Goal: Transaction & Acquisition: Subscribe to service/newsletter

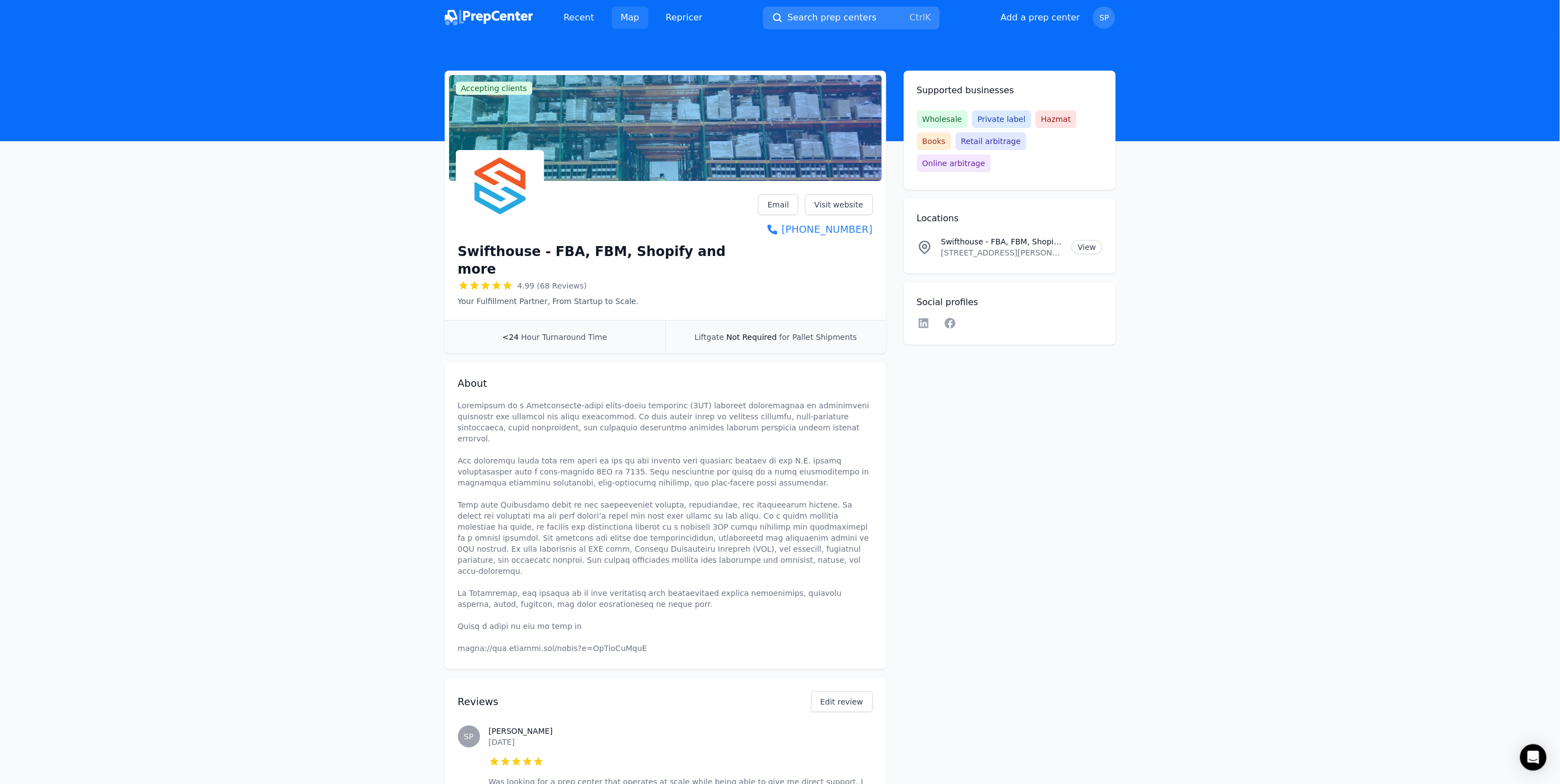
click at [632, 20] on link "Map" at bounding box center [630, 18] width 36 height 22
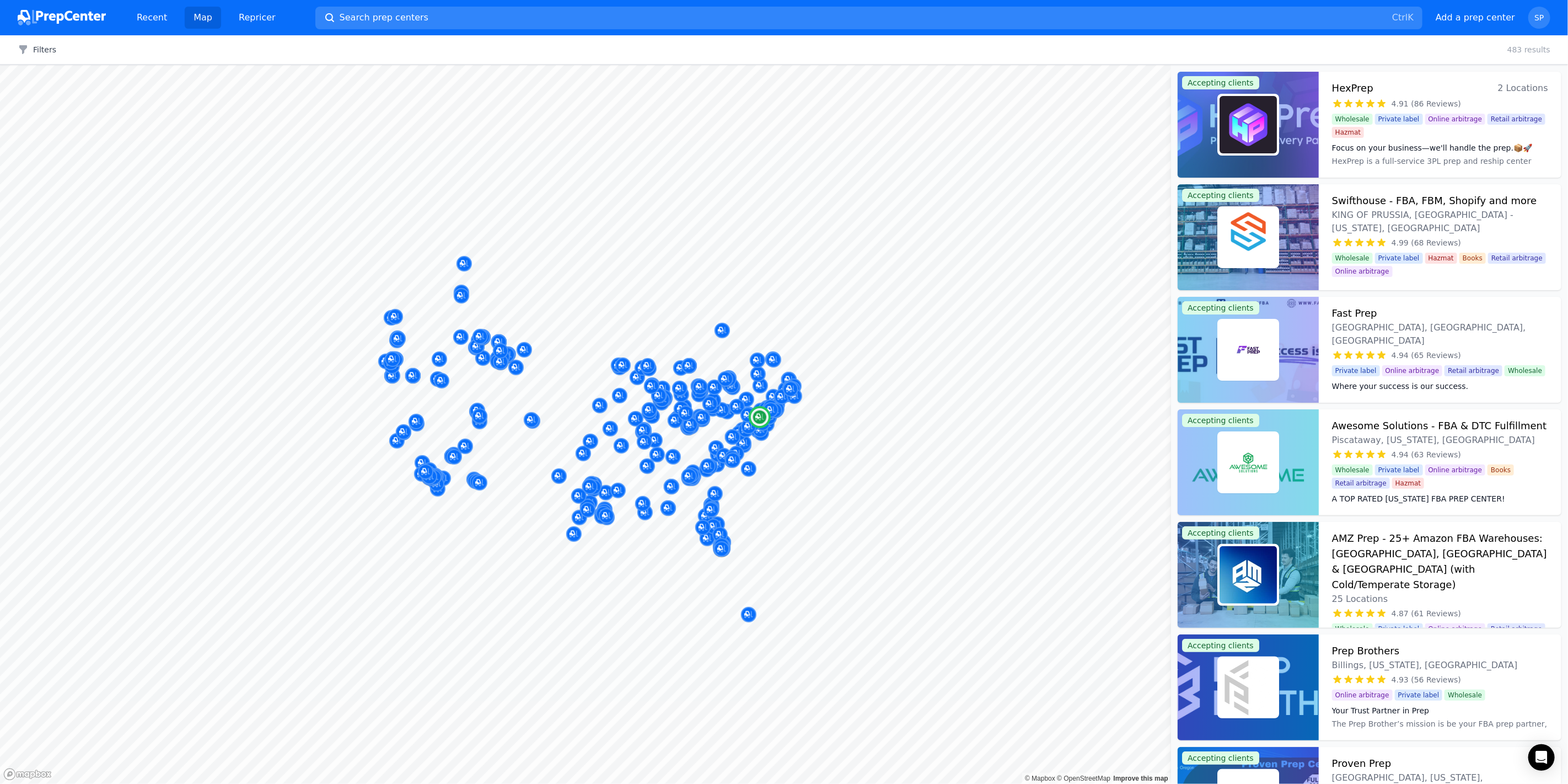
click at [1239, 235] on img at bounding box center [1248, 237] width 58 height 58
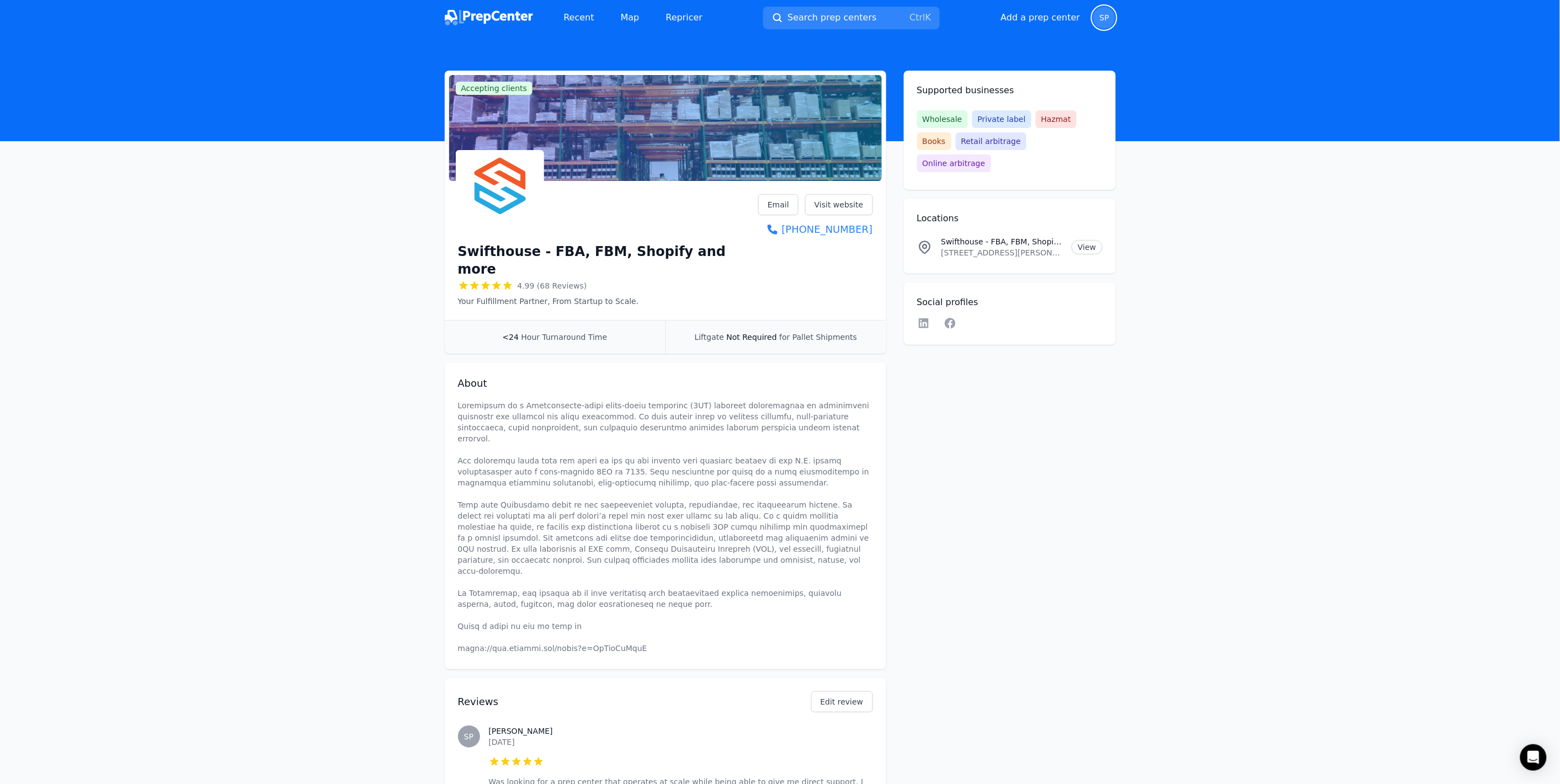
click at [1104, 21] on span "SP" at bounding box center [1105, 18] width 9 height 7
click at [979, 115] on p "Sign out" at bounding box center [1035, 112] width 137 height 11
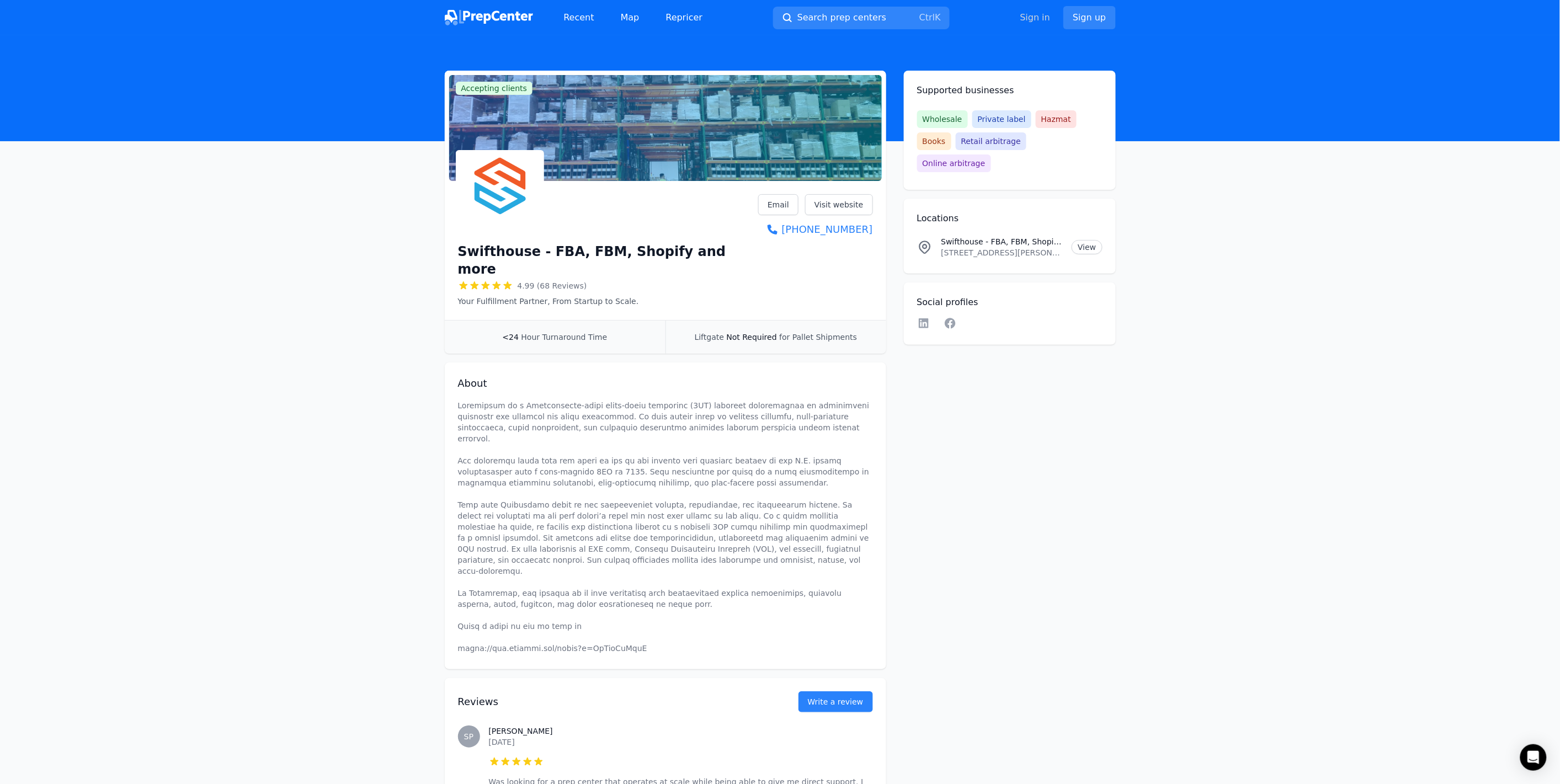
click at [1039, 19] on link "Sign in" at bounding box center [1035, 18] width 31 height 13
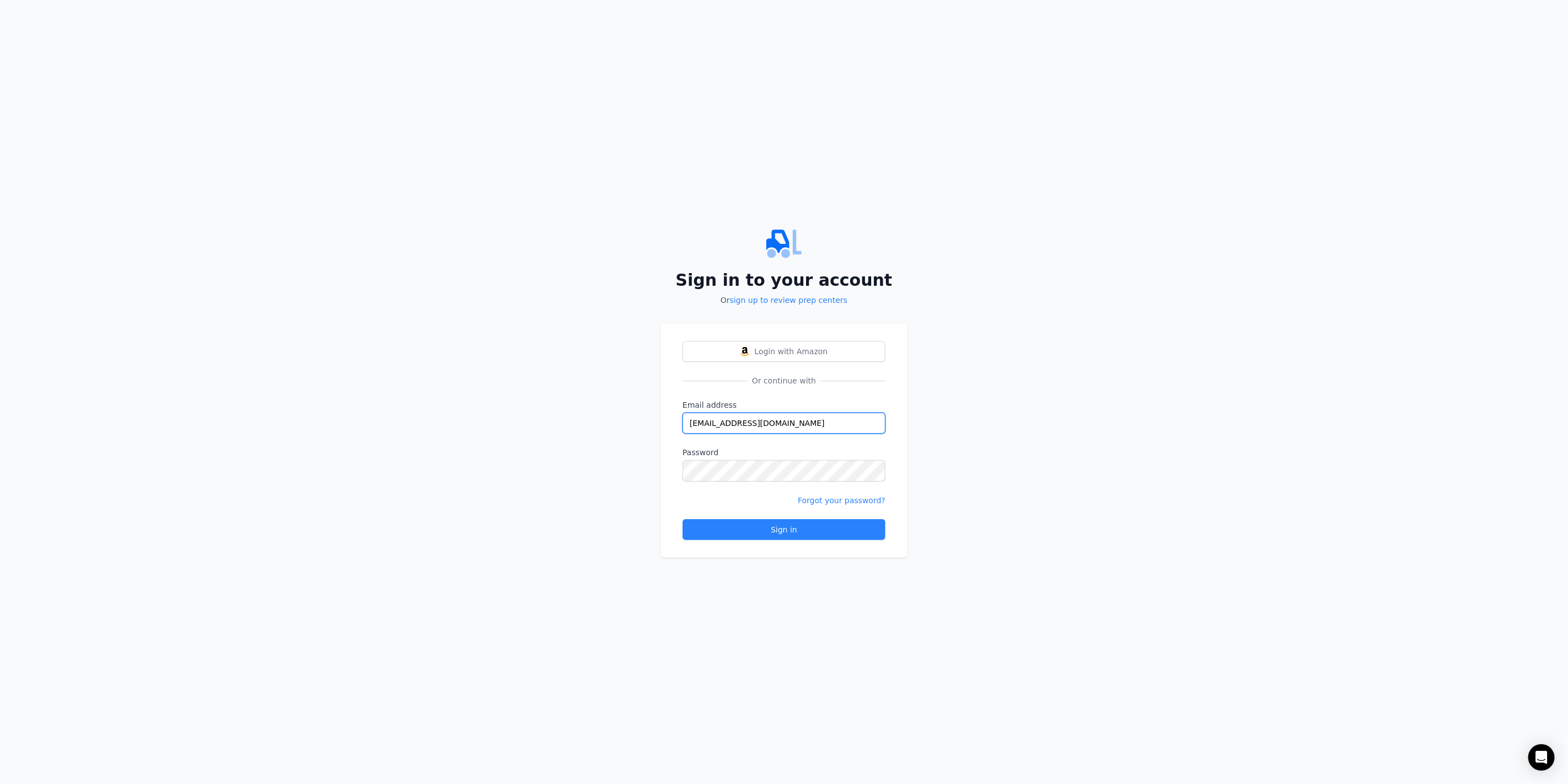
click at [721, 426] on input "[EMAIL_ADDRESS][DOMAIN_NAME]" at bounding box center [784, 423] width 203 height 21
click at [730, 427] on input "[EMAIL_ADDRESS][DOMAIN_NAME]" at bounding box center [784, 423] width 203 height 21
click at [717, 426] on input "[EMAIL_ADDRESS][DOMAIN_NAME]" at bounding box center [784, 423] width 203 height 21
click at [729, 425] on input "[EMAIL_ADDRESS][DOMAIN_NAME]" at bounding box center [784, 423] width 203 height 21
type input "[EMAIL_ADDRESS][DOMAIN_NAME]"
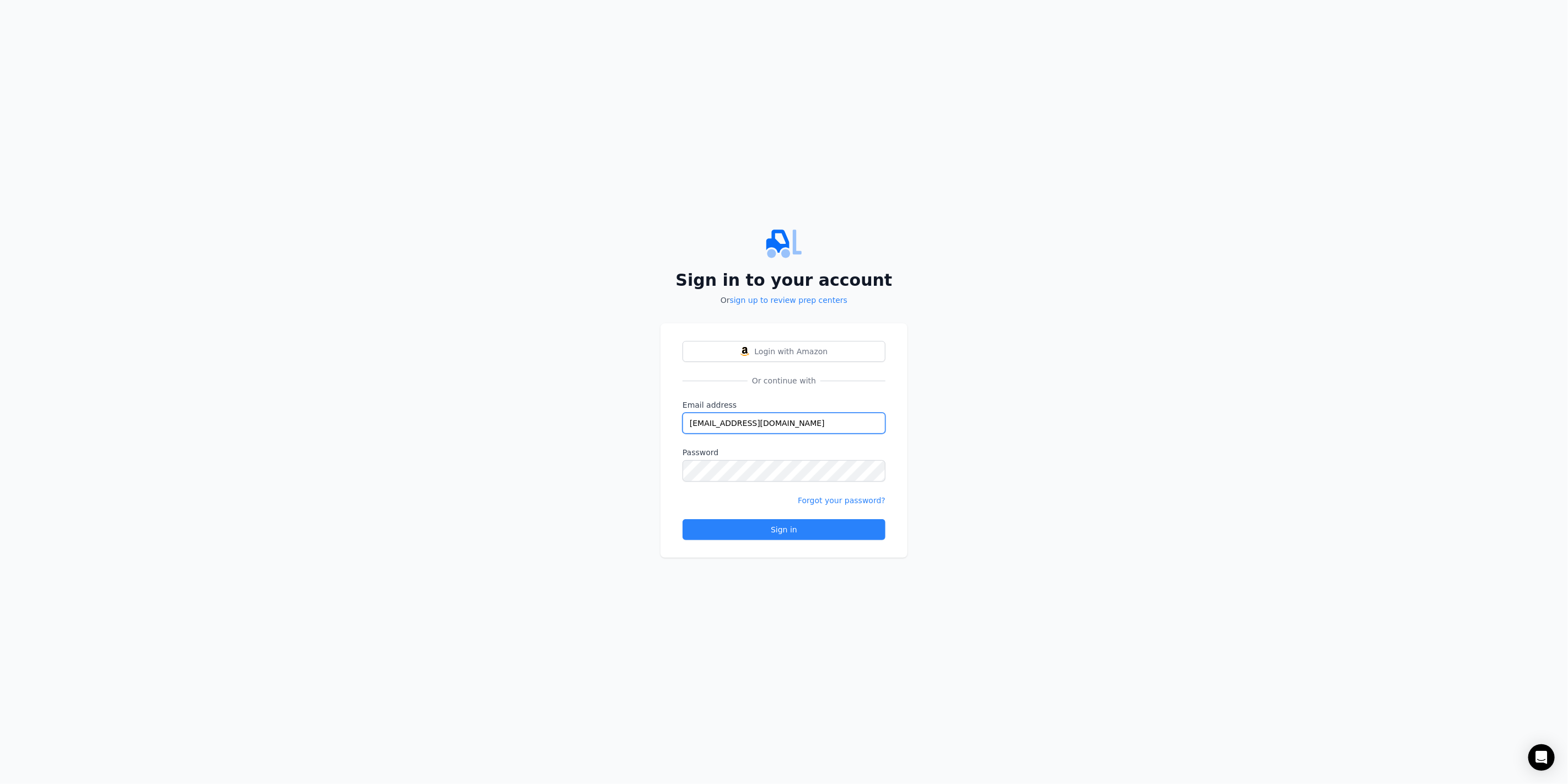
click at [730, 425] on input "[EMAIL_ADDRESS][DOMAIN_NAME]" at bounding box center [784, 423] width 203 height 21
click at [795, 301] on link "sign up to review prep centers" at bounding box center [788, 300] width 117 height 8
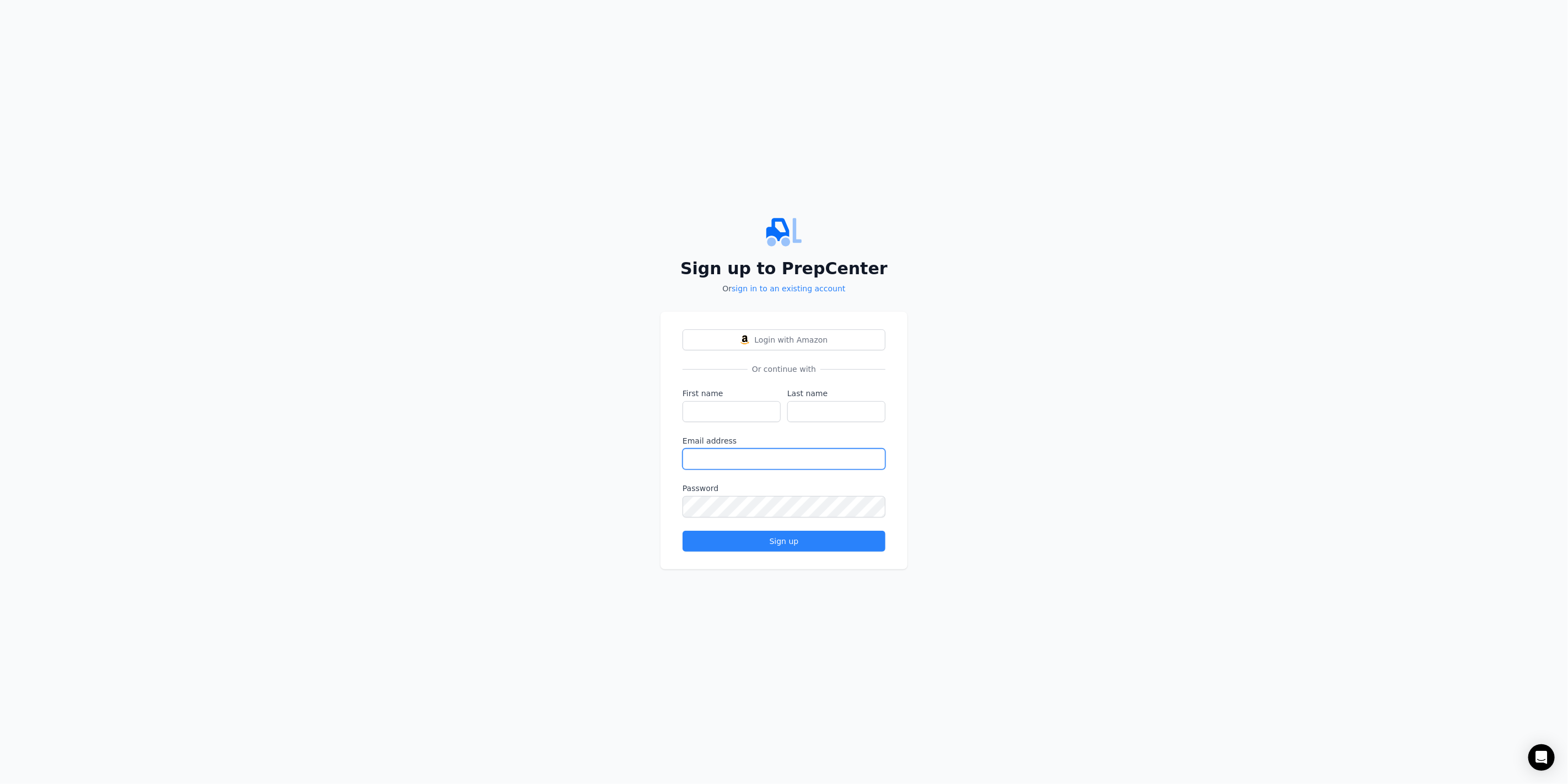
type input "[EMAIL_ADDRESS][DOMAIN_NAME]"
click at [726, 413] on input "First name" at bounding box center [730, 412] width 98 height 21
type input "[PERSON_NAME]"
type input "Payfield"
click at [723, 451] on input "[EMAIL_ADDRESS][DOMAIN_NAME]" at bounding box center [784, 459] width 203 height 21
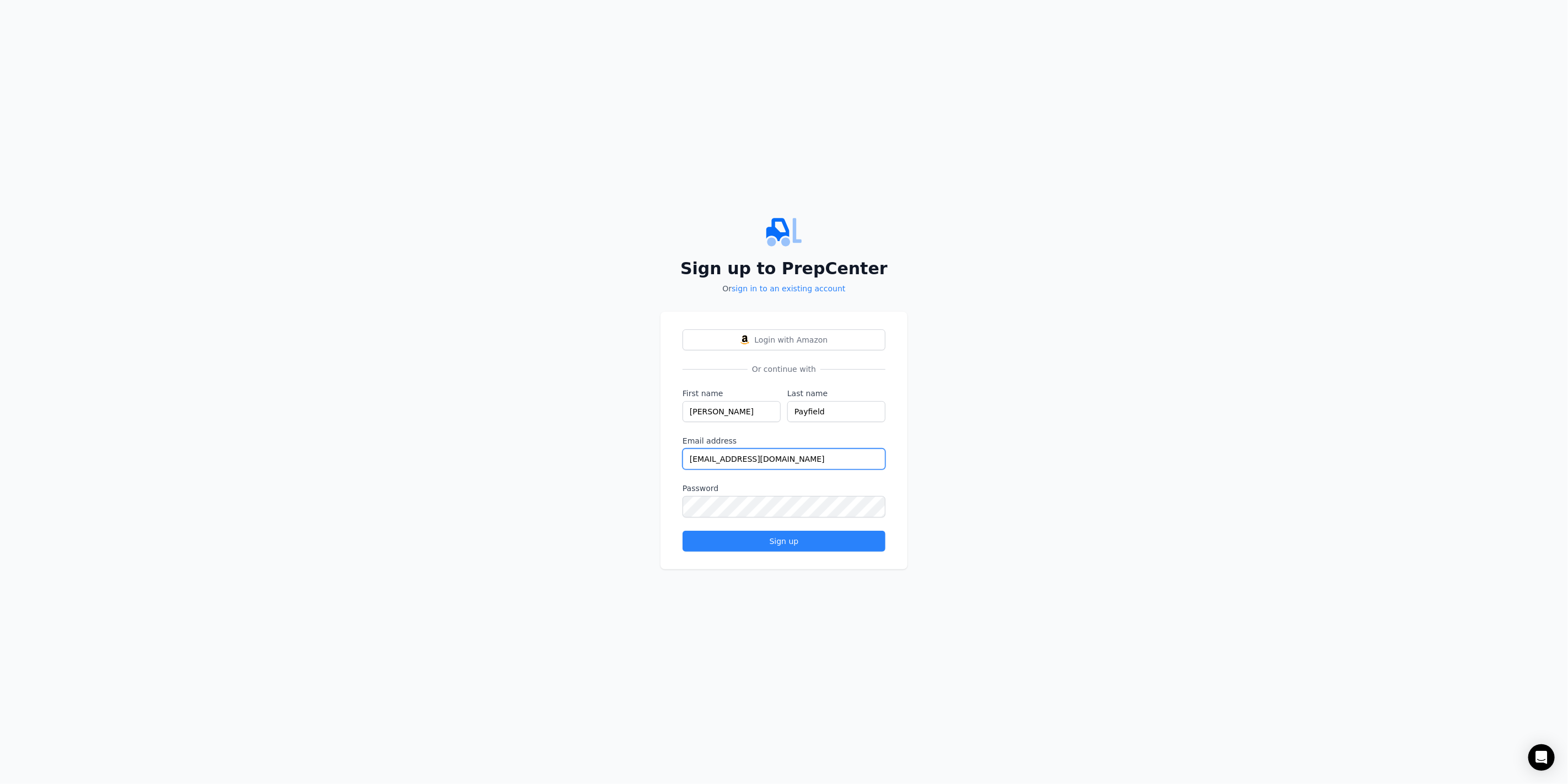
click at [724, 451] on input "[EMAIL_ADDRESS][DOMAIN_NAME]" at bounding box center [784, 459] width 203 height 21
click at [739, 537] on div "Sign up" at bounding box center [784, 541] width 184 height 11
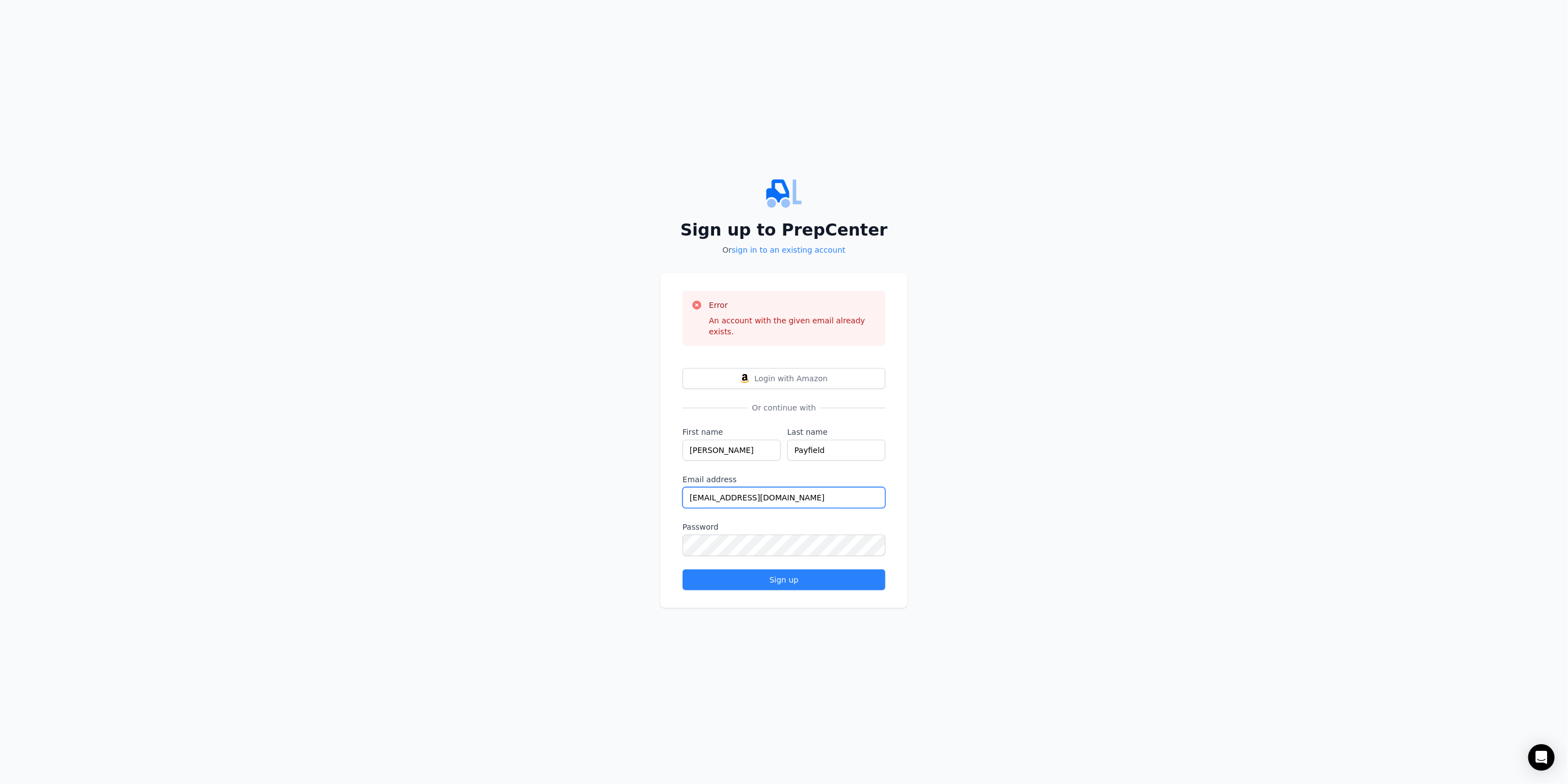
click at [730, 494] on input "[EMAIL_ADDRESS][DOMAIN_NAME]" at bounding box center [784, 497] width 203 height 21
type input "[EMAIL_ADDRESS][DOMAIN_NAME]"
click at [753, 584] on button "Sign up" at bounding box center [784, 579] width 203 height 21
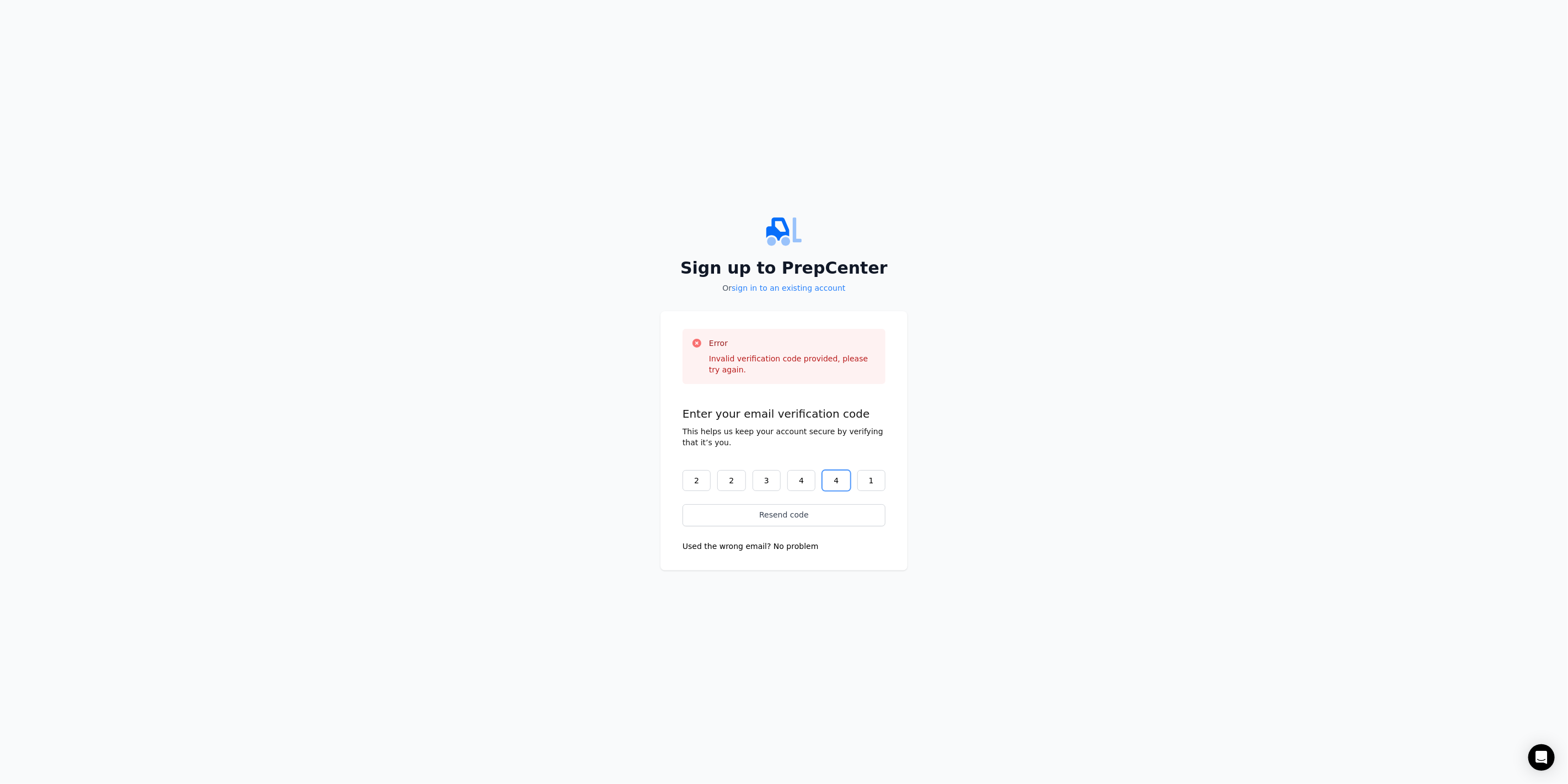
click at [828, 482] on input "4" at bounding box center [836, 480] width 28 height 21
click at [838, 480] on input "4" at bounding box center [836, 480] width 28 height 21
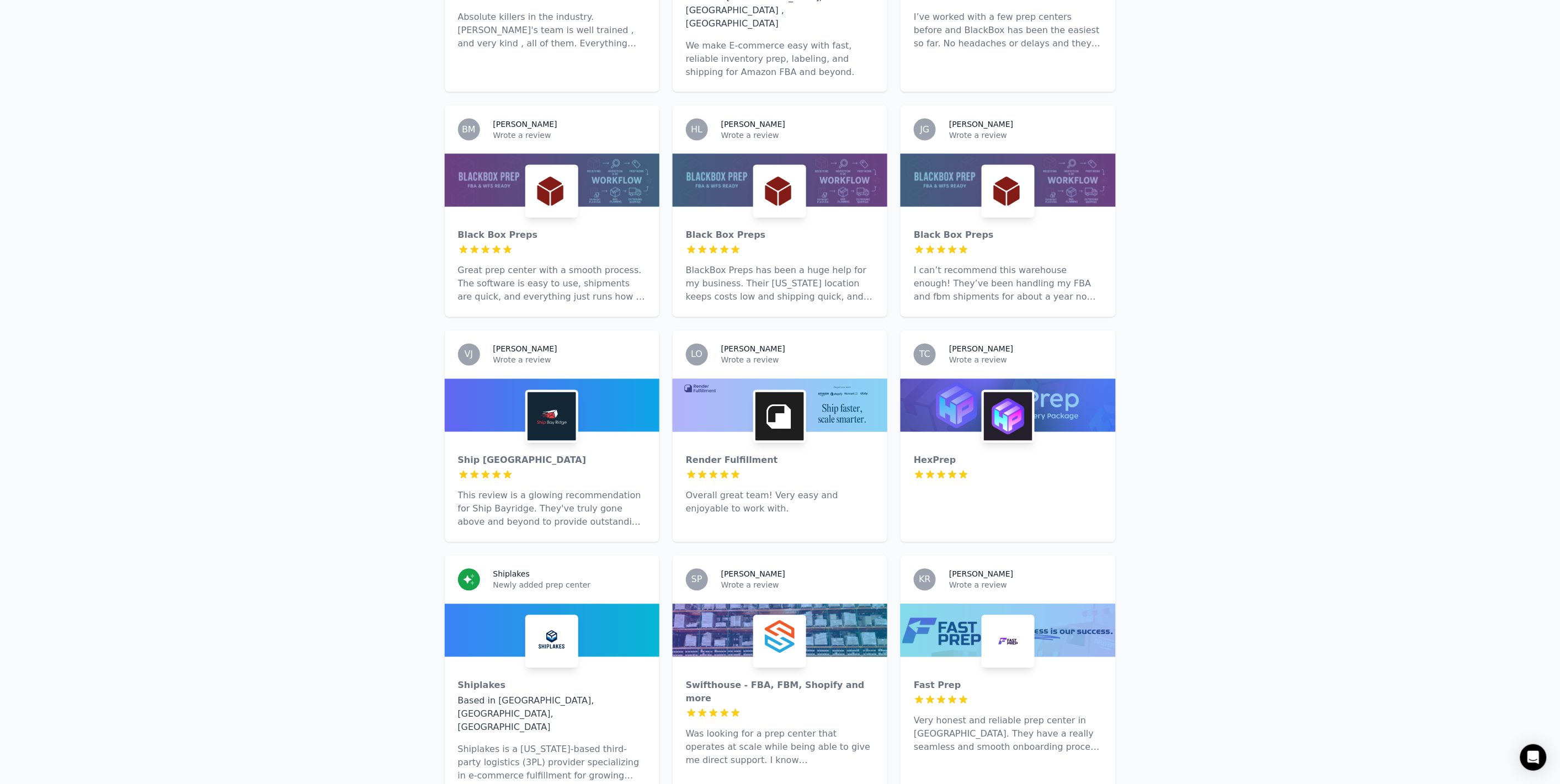
scroll to position [2880, 0]
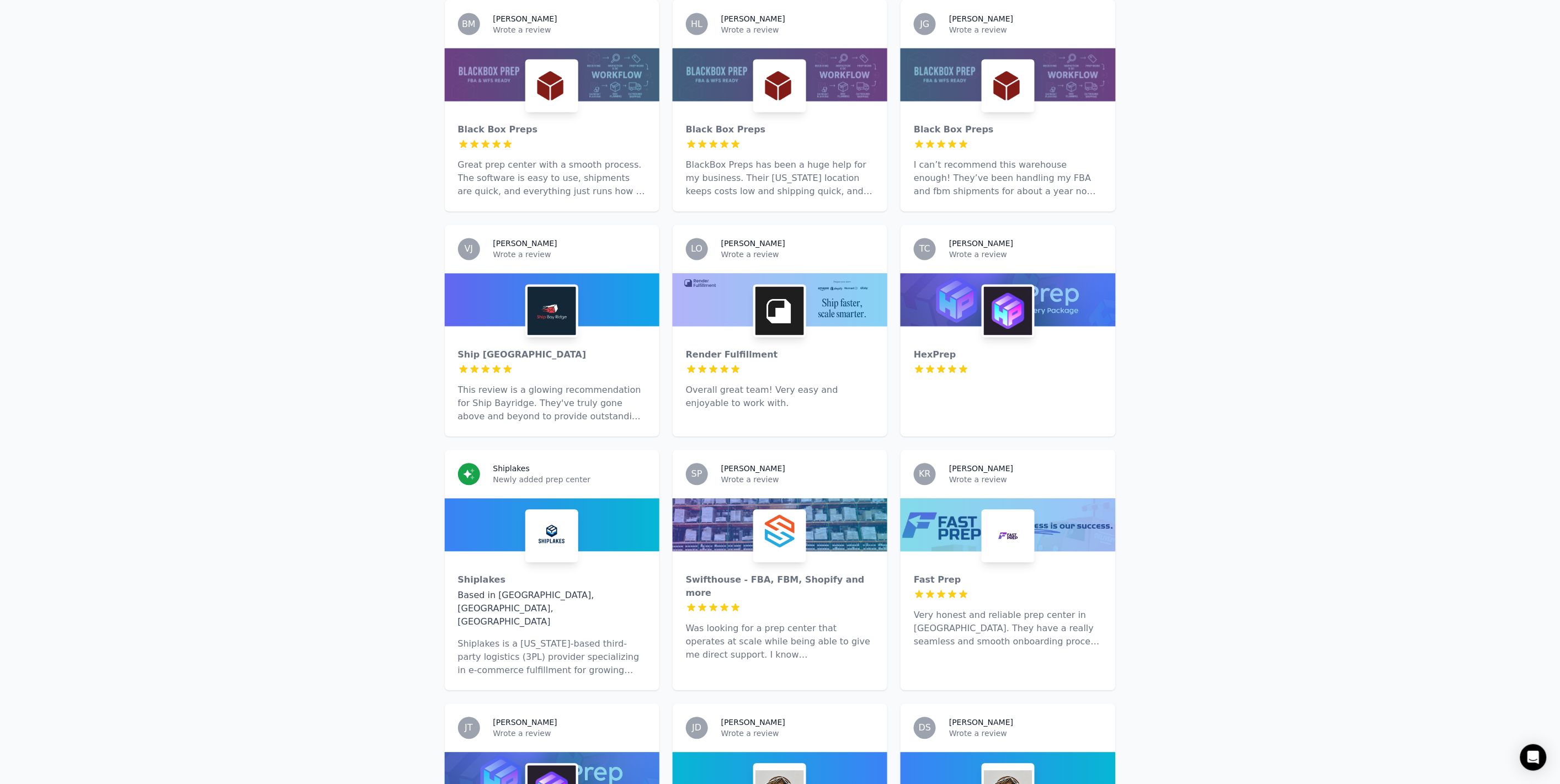
click at [759, 512] on img at bounding box center [780, 536] width 48 height 48
